Goal: Information Seeking & Learning: Learn about a topic

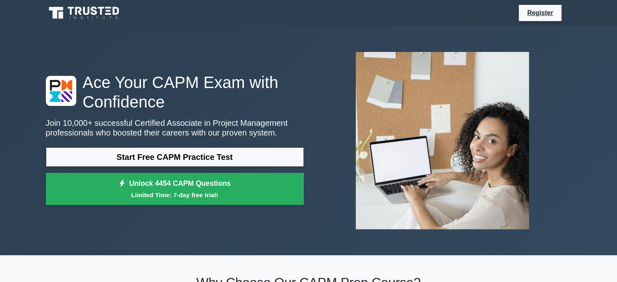
click at [62, 15] on icon at bounding box center [60, 15] width 5 height 7
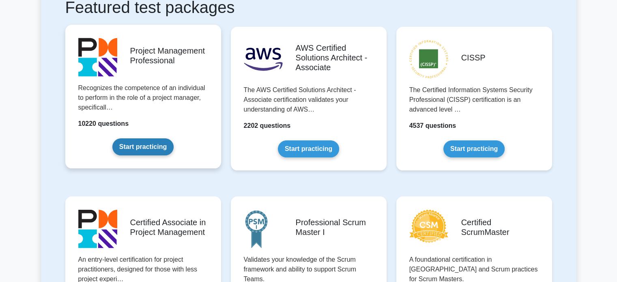
click at [139, 151] on link "Start practicing" at bounding box center [142, 146] width 61 height 17
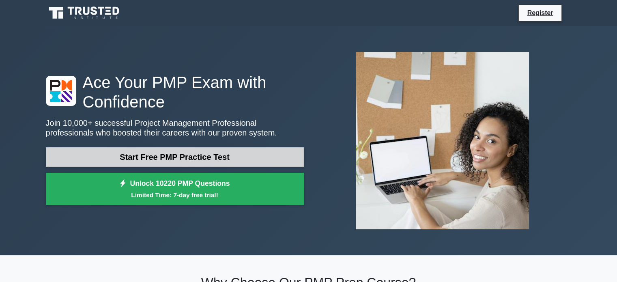
click at [145, 152] on link "Start Free PMP Practice Test" at bounding box center [175, 156] width 258 height 19
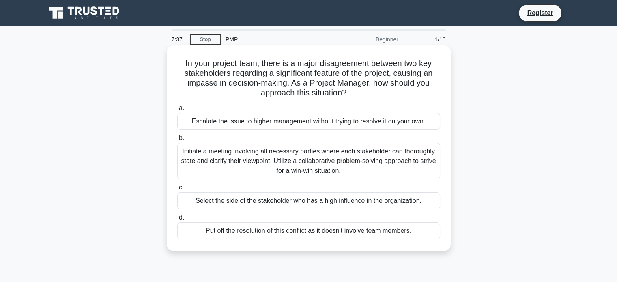
click at [294, 164] on div "Initiate a meeting involving all necessary parties where each stakeholder can t…" at bounding box center [308, 161] width 263 height 36
click at [177, 141] on input "b. Initiate a meeting involving all necessary parties where each stakeholder ca…" at bounding box center [177, 137] width 0 height 5
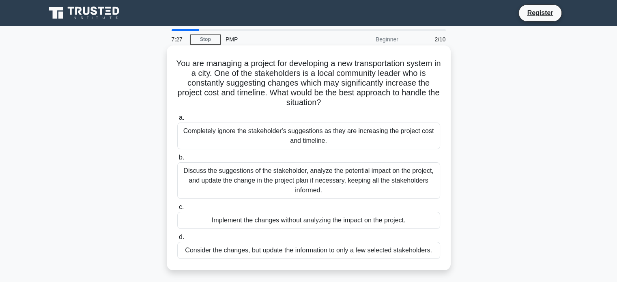
click at [308, 180] on div "Discuss the suggestions of the stakeholder, analyze the potential impact on the…" at bounding box center [308, 180] width 263 height 36
click at [177, 160] on input "b. Discuss the suggestions of the stakeholder, analyze the potential impact on …" at bounding box center [177, 157] width 0 height 5
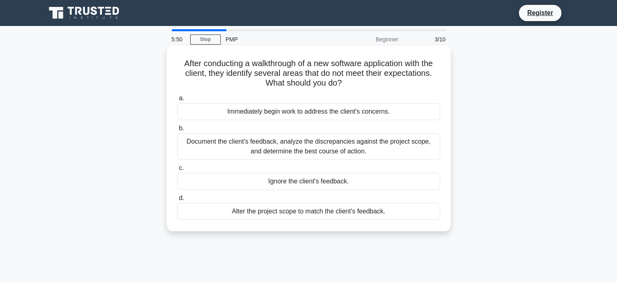
click at [272, 143] on div "Document the client's feedback, analyze the discrepancies against the project s…" at bounding box center [308, 146] width 263 height 27
click at [177, 131] on input "b. Document the client's feedback, analyze the discrepancies against the projec…" at bounding box center [177, 128] width 0 height 5
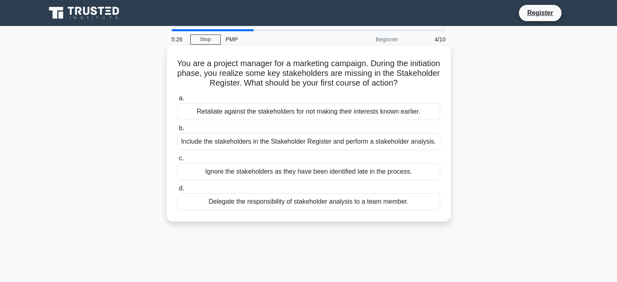
click at [268, 143] on div "Include the stakeholders in the Stakeholder Register and perform a stakeholder …" at bounding box center [308, 141] width 263 height 17
click at [177, 131] on input "b. Include the stakeholders in the Stakeholder Register and perform a stakehold…" at bounding box center [177, 128] width 0 height 5
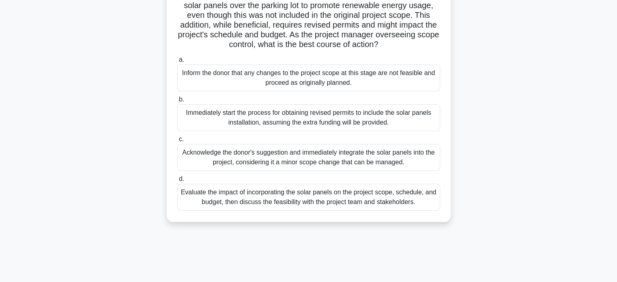
scroll to position [81, 0]
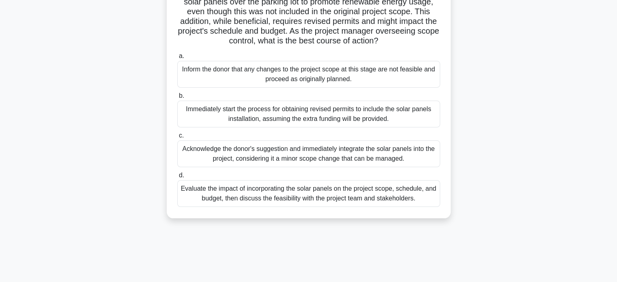
click at [287, 201] on div "Evaluate the impact of incorporating the solar panels on the project scope, sch…" at bounding box center [308, 193] width 263 height 27
click at [177, 178] on input "d. Evaluate the impact of incorporating the solar panels on the project scope, …" at bounding box center [177, 175] width 0 height 5
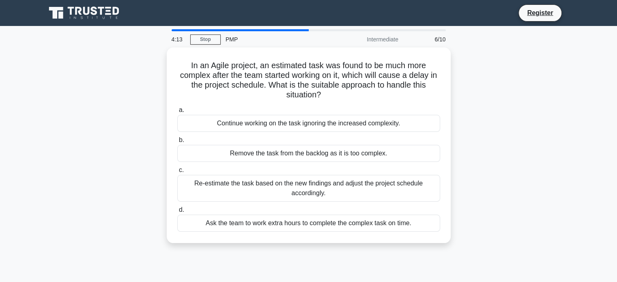
scroll to position [0, 0]
click at [278, 186] on div "Re-estimate the task based on the new findings and adjust the project schedule …" at bounding box center [308, 188] width 263 height 27
click at [177, 173] on input "c. Re-estimate the task based on the new findings and adjust the project schedu…" at bounding box center [177, 169] width 0 height 5
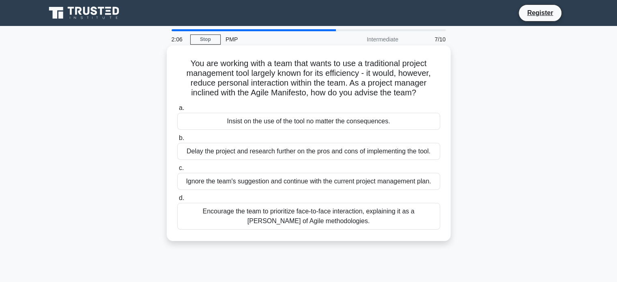
click at [278, 215] on div "Encourage the team to prioritize face-to-face interaction, explaining it as a […" at bounding box center [308, 216] width 263 height 27
click at [177, 201] on input "d. Encourage the team to prioritize face-to-face interaction, explaining it as …" at bounding box center [177, 197] width 0 height 5
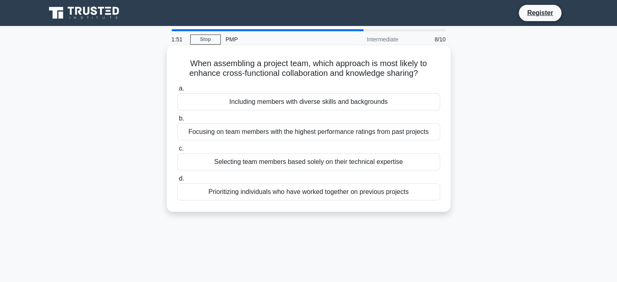
click at [277, 192] on div "Prioritizing individuals who have worked together on previous projects" at bounding box center [308, 191] width 263 height 17
click at [177, 181] on input "d. Prioritizing individuals who have worked together on previous projects" at bounding box center [177, 178] width 0 height 5
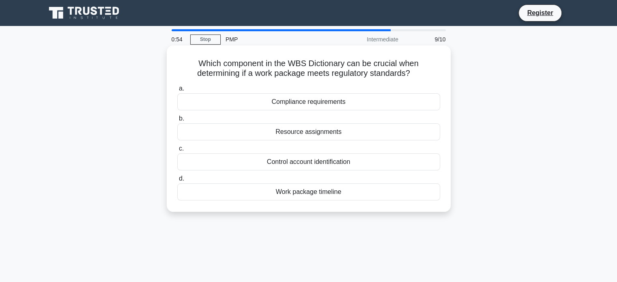
click at [291, 189] on div "Work package timeline" at bounding box center [308, 191] width 263 height 17
click at [177, 181] on input "d. Work package timeline" at bounding box center [177, 178] width 0 height 5
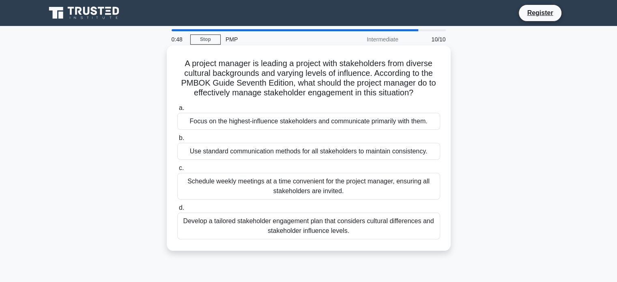
click at [300, 223] on div "Develop a tailored stakeholder engagement plan that considers cultural differen…" at bounding box center [308, 225] width 263 height 27
click at [177, 210] on input "d. Develop a tailored stakeholder engagement plan that considers cultural diffe…" at bounding box center [177, 207] width 0 height 5
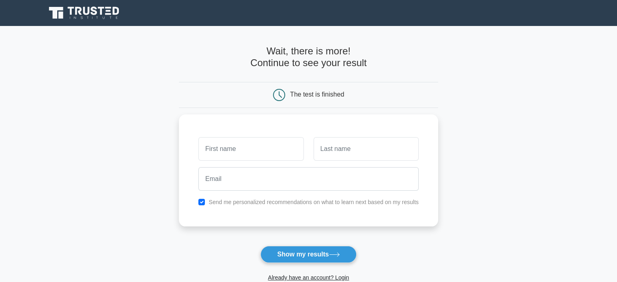
scroll to position [125, 0]
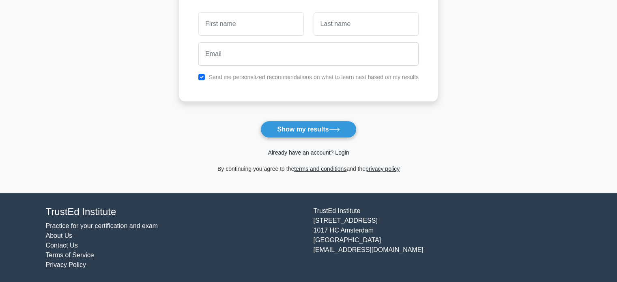
click at [308, 154] on link "Already have an account? Login" at bounding box center [308, 152] width 81 height 6
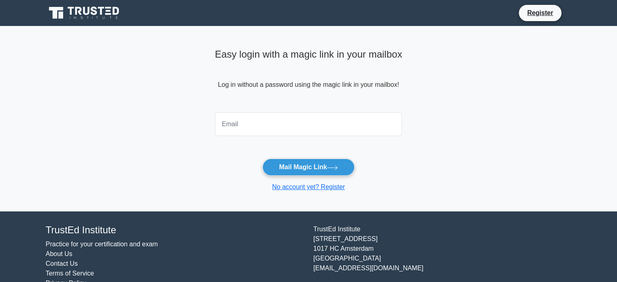
click at [239, 121] on input "email" at bounding box center [308, 124] width 187 height 24
type input "dhruvakumar92@gmail.com"
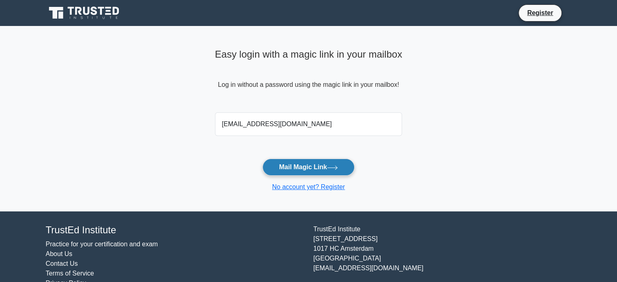
click at [296, 165] on button "Mail Magic Link" at bounding box center [308, 166] width 92 height 17
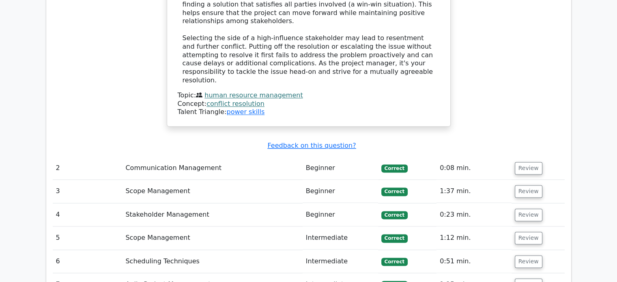
scroll to position [1135, 0]
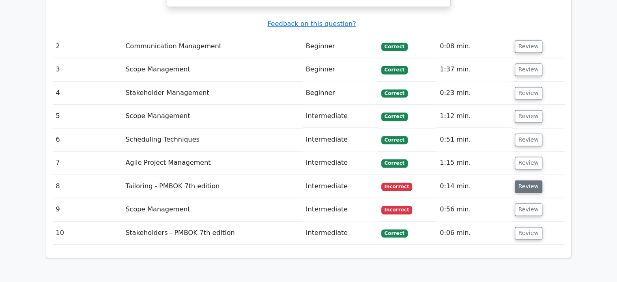
click at [524, 180] on button "Review" at bounding box center [528, 186] width 28 height 13
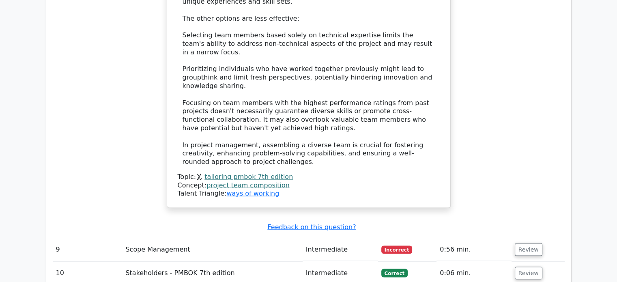
scroll to position [1621, 0]
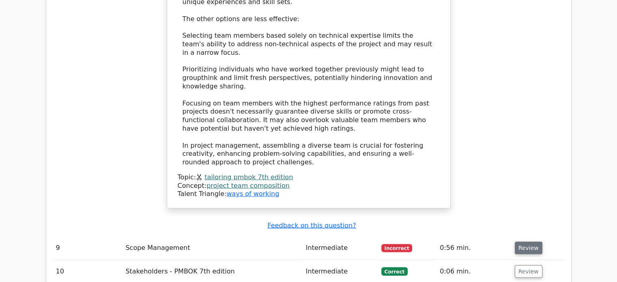
click at [525, 242] on button "Review" at bounding box center [528, 248] width 28 height 13
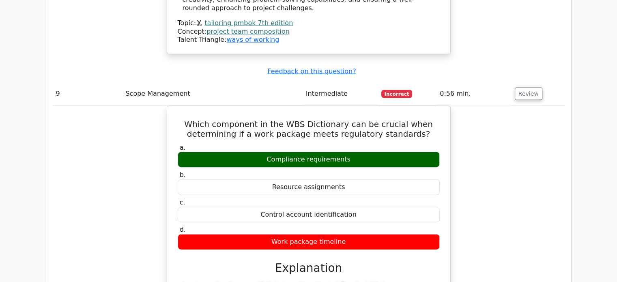
scroll to position [1702, 0]
